Goal: Find specific page/section: Find specific page/section

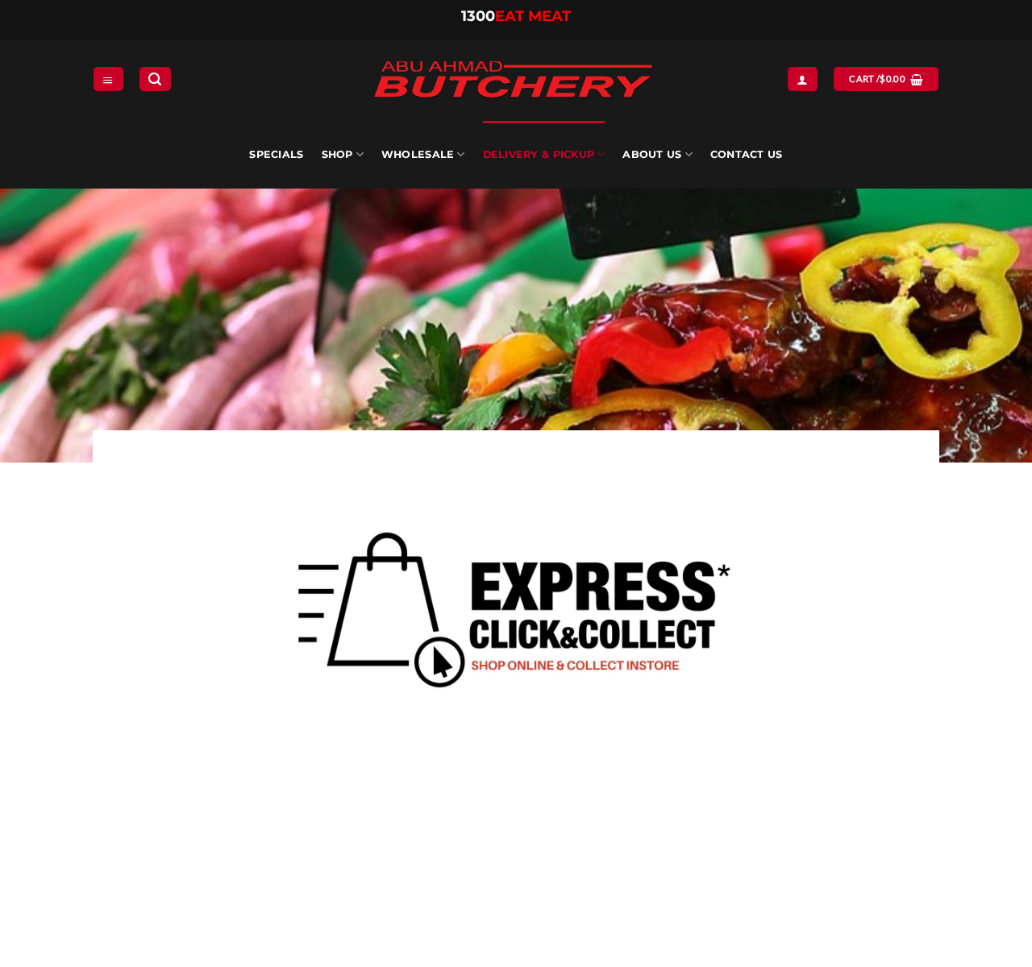
scroll to position [4150, 0]
